Goal: Transaction & Acquisition: Purchase product/service

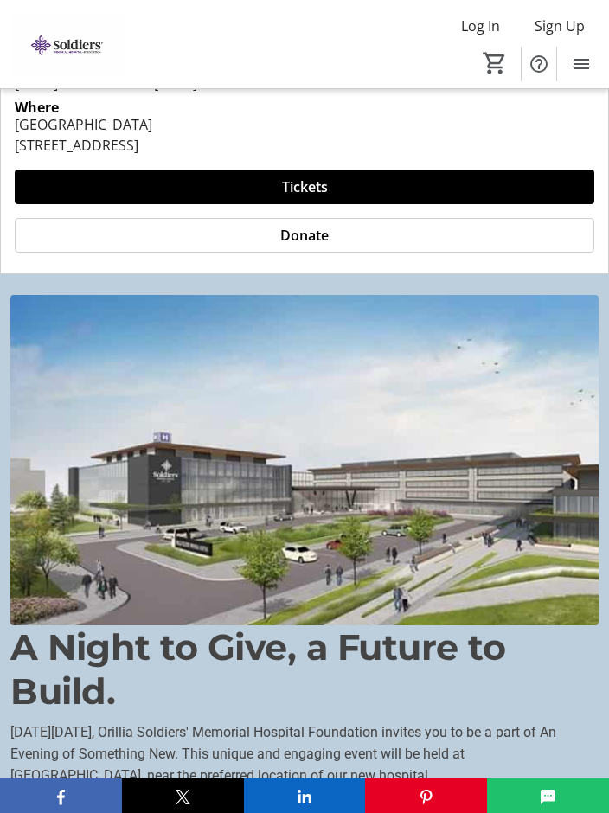
scroll to position [528, 0]
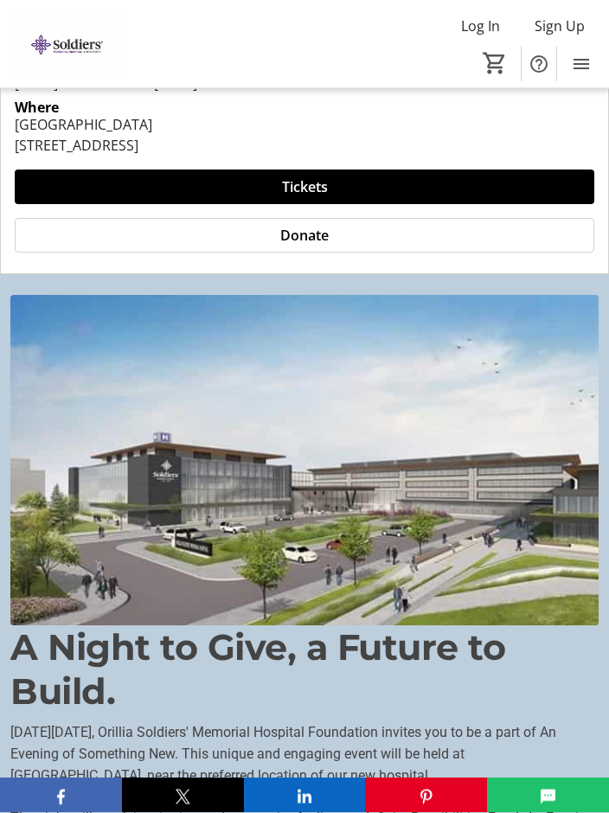
click at [299, 236] on span "Donate" at bounding box center [304, 236] width 48 height 21
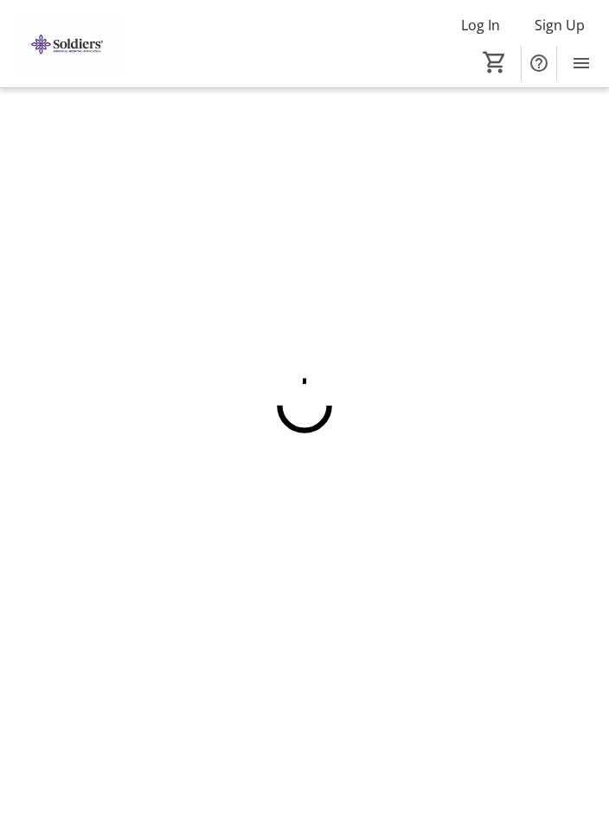
scroll to position [1, 0]
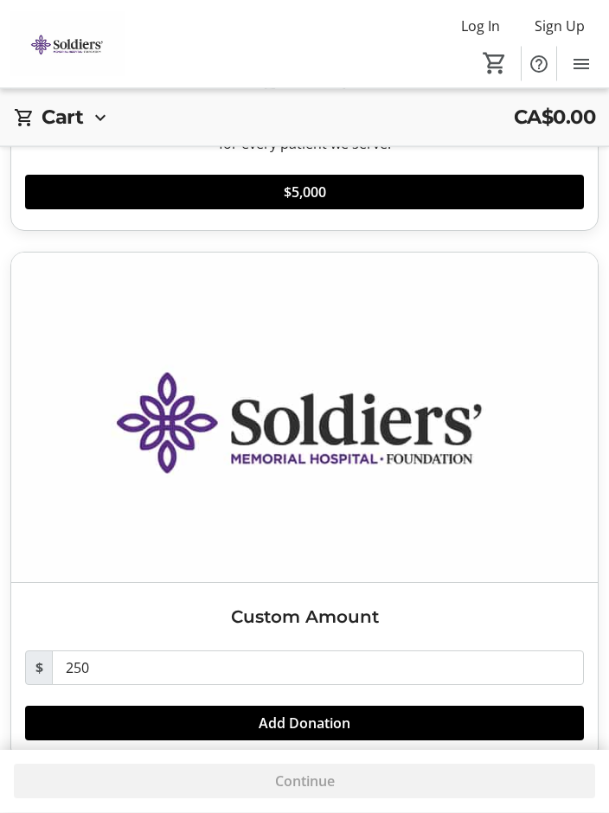
scroll to position [1563, 0]
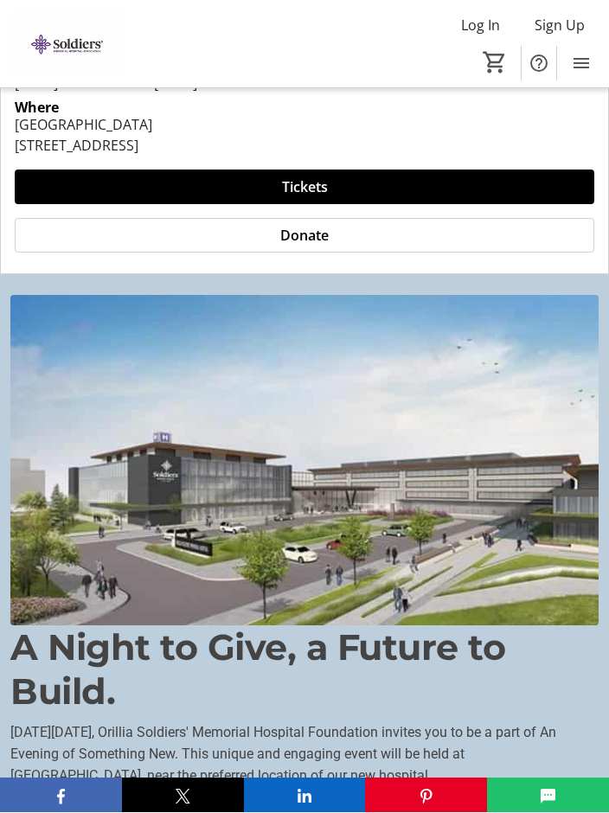
scroll to position [529, 0]
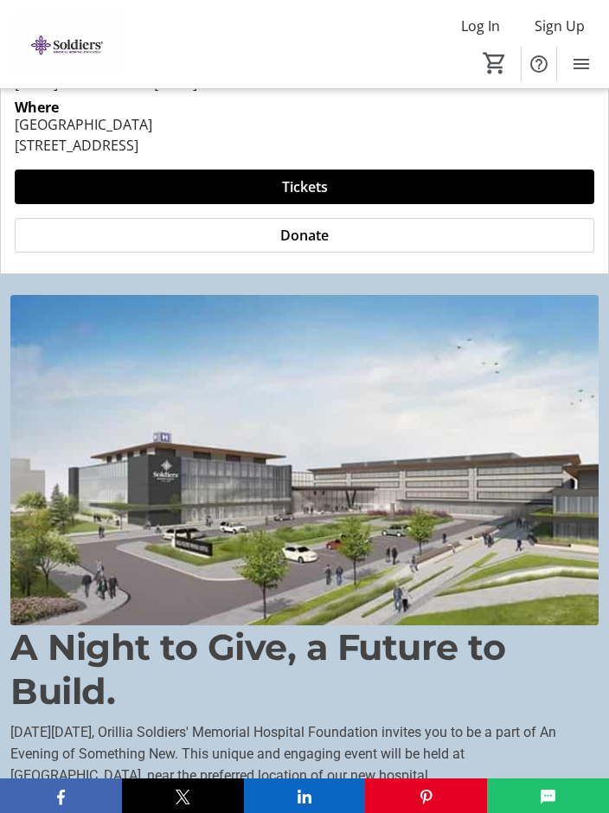
click at [250, 182] on span at bounding box center [305, 187] width 580 height 42
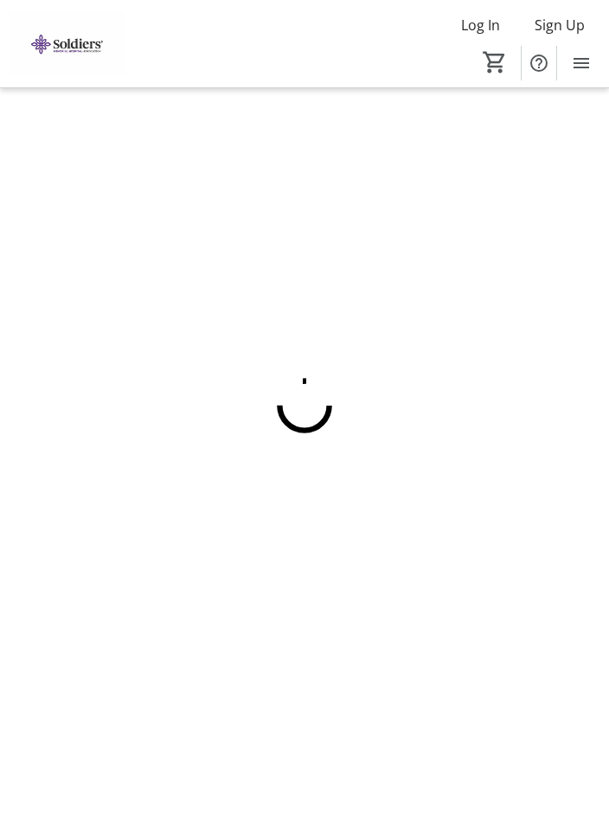
scroll to position [1, 0]
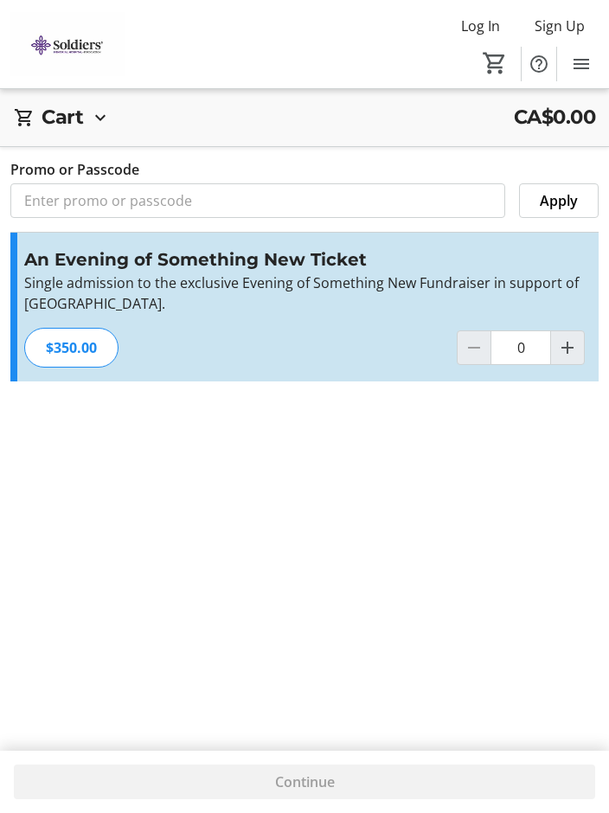
click at [586, 63] on mat-icon "Menu" at bounding box center [581, 64] width 21 height 21
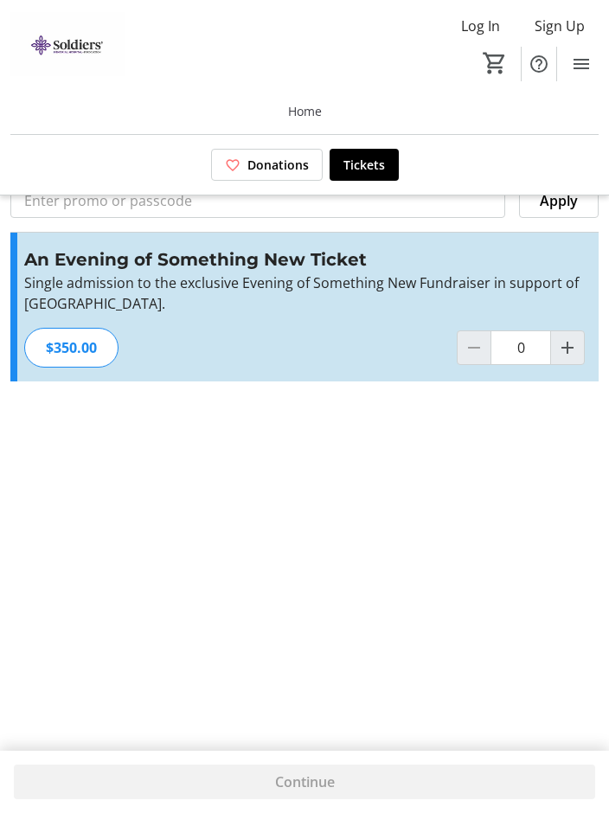
click at [471, 658] on div "Cart CA$0.00 Cart is empty Promo or Passcode Apply Subtotal CA$0.00 Fees Calcul…" at bounding box center [304, 405] width 609 height 813
